Goal: Understand process/instructions: Learn how to perform a task or action

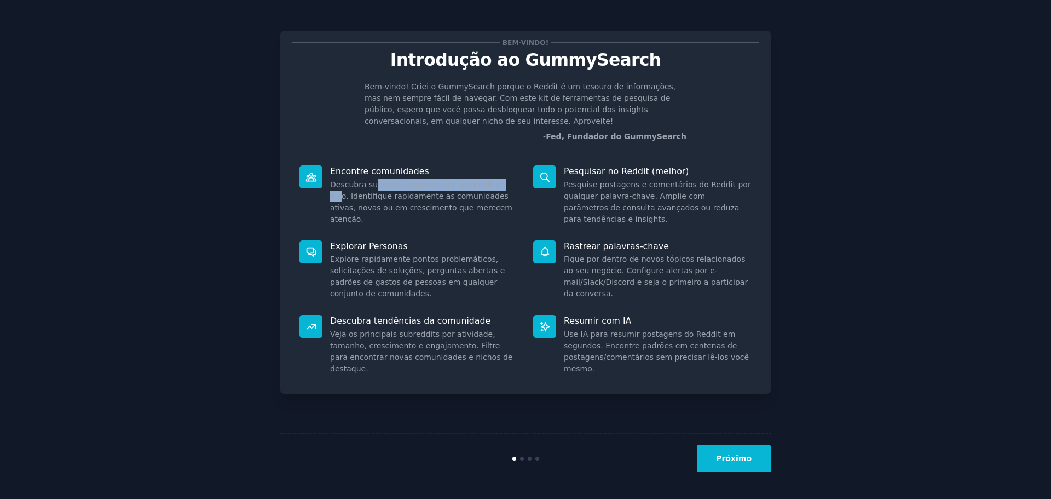
drag, startPoint x: 376, startPoint y: 188, endPoint x: 492, endPoint y: 186, distance: 116.7
click at [492, 186] on font "Descubra subreddits repletos do seu público-alvo. Identifique rapidamente as co…" at bounding box center [421, 201] width 182 height 43
click at [750, 462] on font "Próximo" at bounding box center [734, 458] width 36 height 9
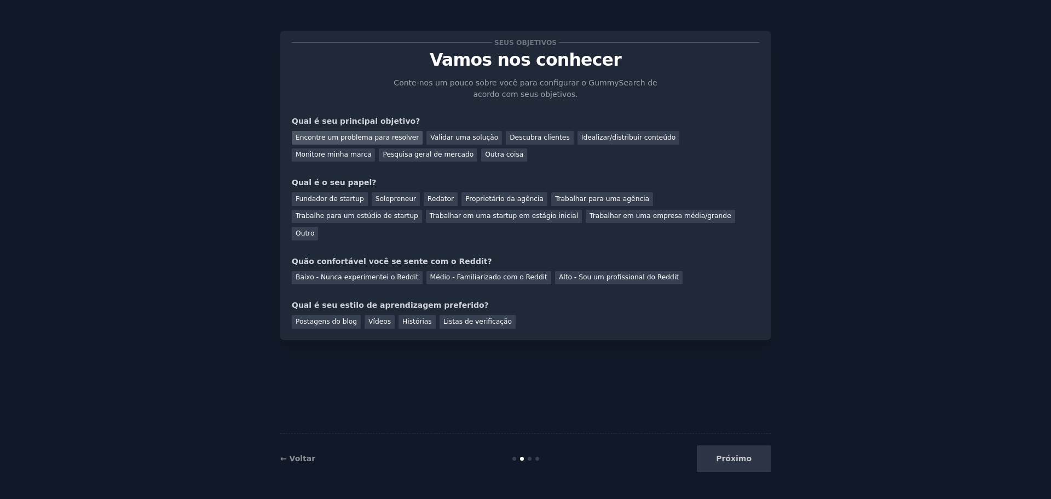
click at [388, 137] on font "Encontre um problema para resolver" at bounding box center [357, 138] width 123 height 8
click at [579, 198] on font "Trabalhar para uma agência" at bounding box center [602, 199] width 94 height 8
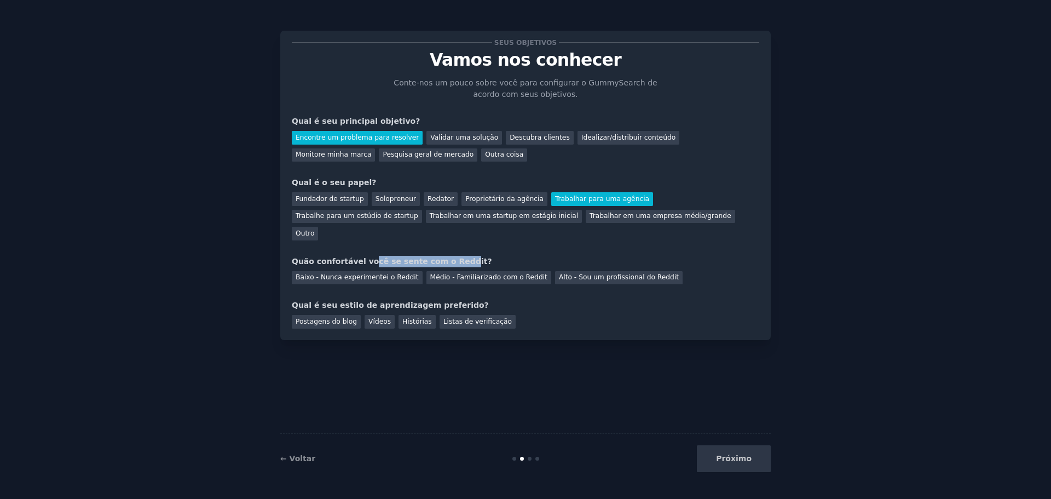
drag, startPoint x: 376, startPoint y: 243, endPoint x: 442, endPoint y: 243, distance: 66.8
click at [442, 257] on font "Quão confortável você se sente com o Reddit?" at bounding box center [392, 261] width 200 height 9
click at [382, 273] on font "Baixo - Nunca experimentei o Reddit" at bounding box center [357, 277] width 123 height 8
click at [378, 318] on font "Vídeos" at bounding box center [380, 322] width 22 height 8
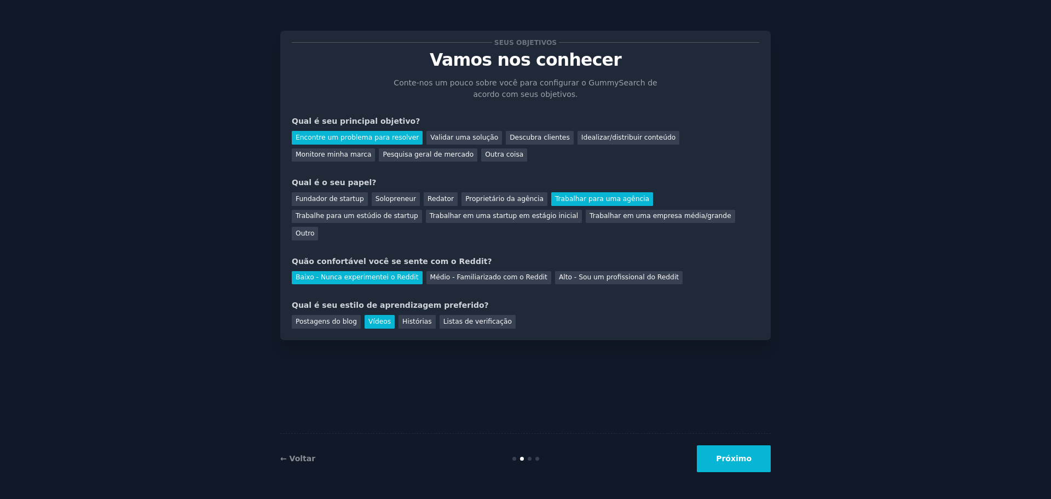
click at [730, 465] on button "Próximo" at bounding box center [734, 458] width 74 height 27
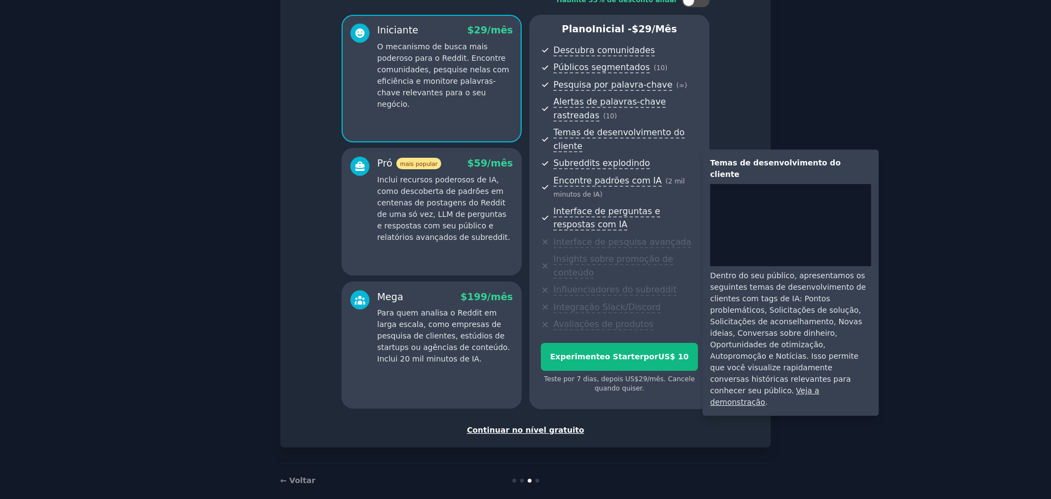
scroll to position [84, 0]
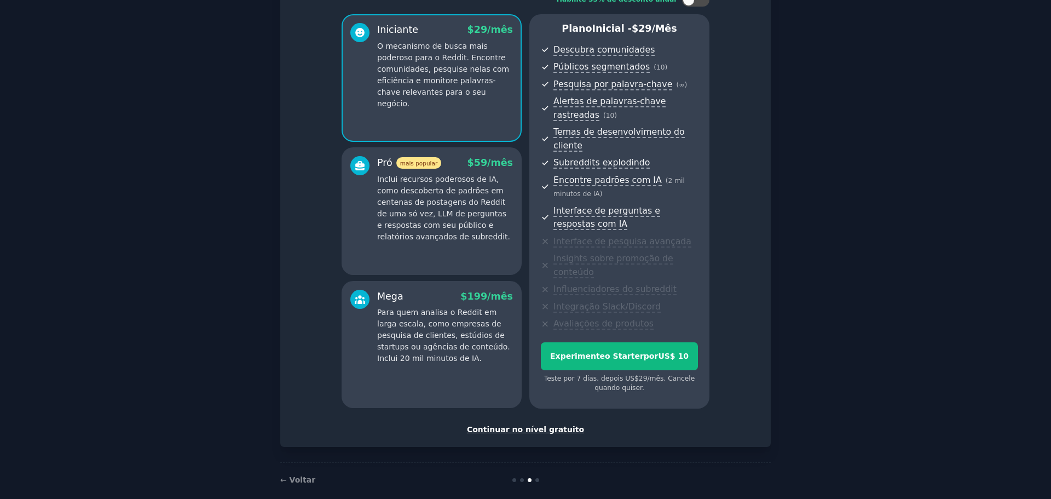
click at [545, 425] on font "Continuar no nível gratuito" at bounding box center [525, 429] width 117 height 9
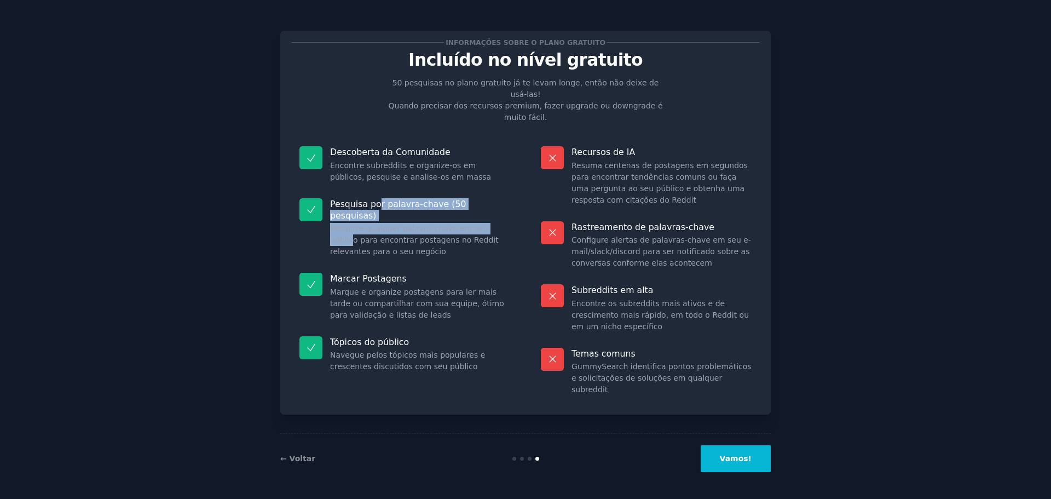
drag, startPoint x: 375, startPoint y: 193, endPoint x: 492, endPoint y: 199, distance: 116.8
click at [492, 199] on div "Pesquisa por palavra-chave (50 pesquisas) Pesquise qualquer palavra-chave em se…" at bounding box center [405, 228] width 226 height 75
click at [448, 233] on dd "Pesquise qualquer palavra-chave em seu público para encontrar postagens no Redd…" at bounding box center [420, 240] width 180 height 34
click at [733, 457] on font "Vamos!" at bounding box center [736, 458] width 32 height 9
